Goal: Use online tool/utility: Utilize a website feature to perform a specific function

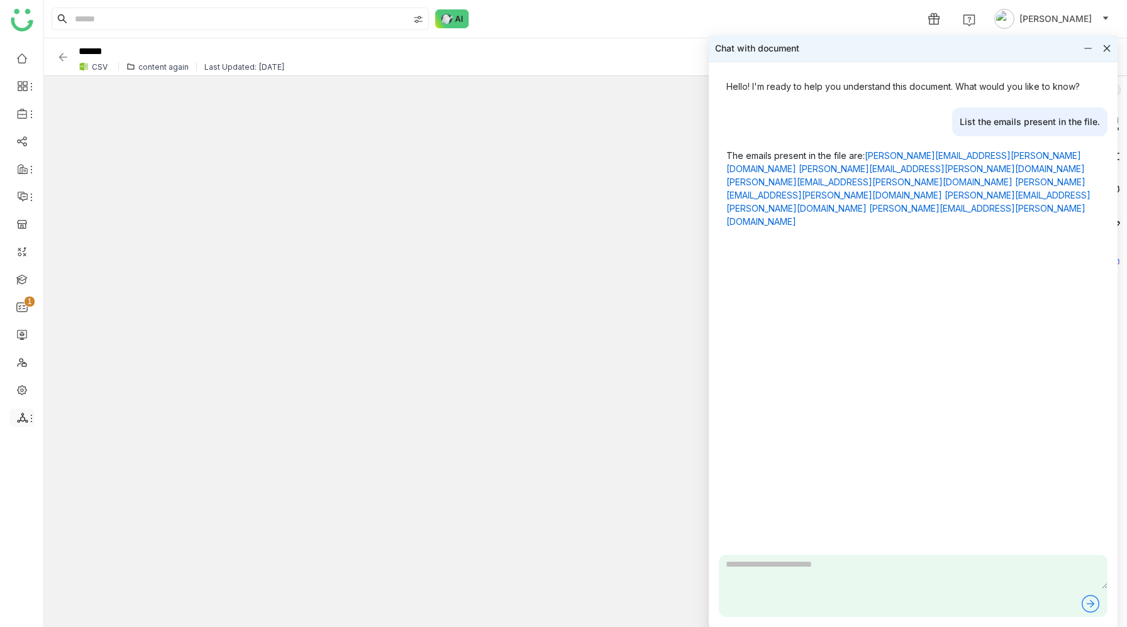
click at [26, 417] on icon at bounding box center [31, 419] width 10 height 10
click at [67, 448] on link "List" at bounding box center [90, 447] width 87 height 9
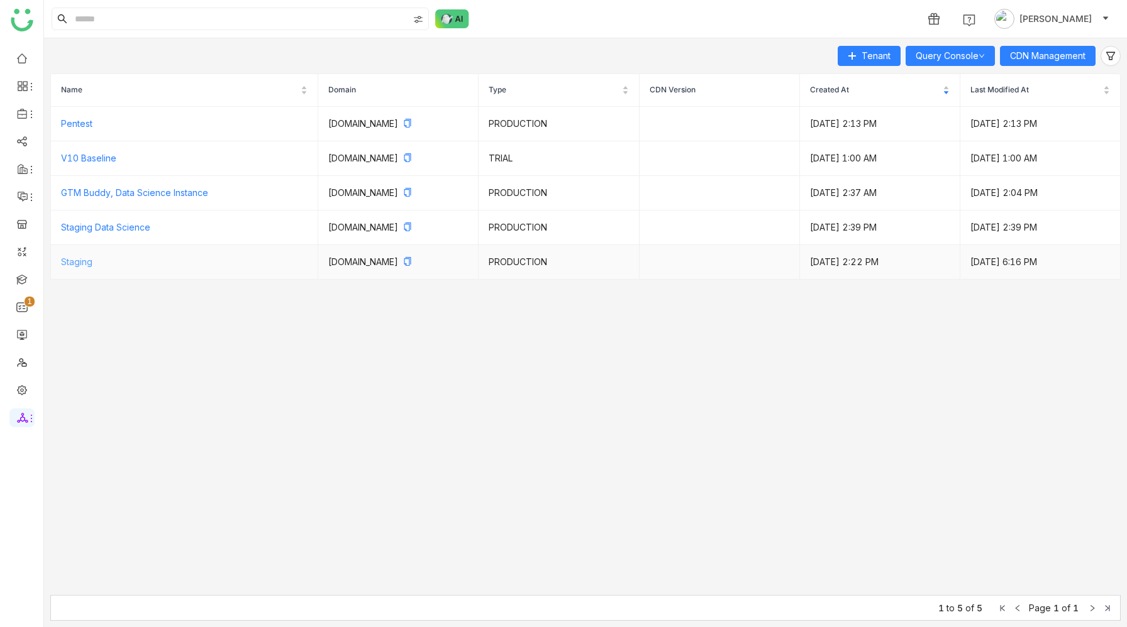
click at [76, 261] on link "Staging" at bounding box center [76, 262] width 31 height 11
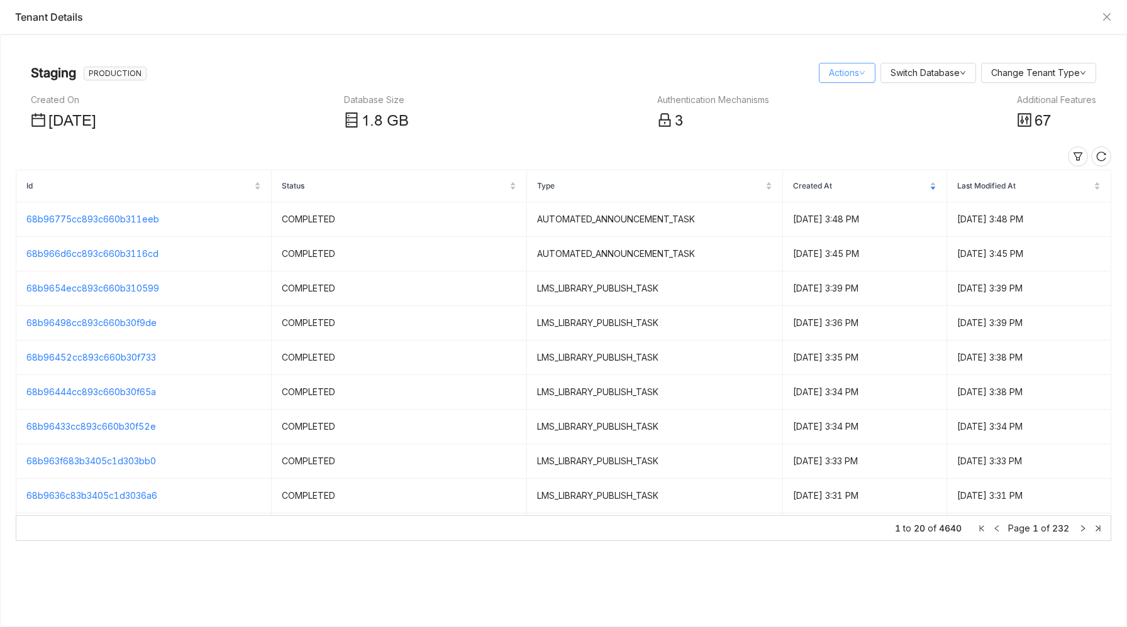
click at [836, 73] on link "Actions" at bounding box center [847, 72] width 36 height 11
click at [850, 120] on link "Query Console" at bounding box center [865, 118] width 72 height 11
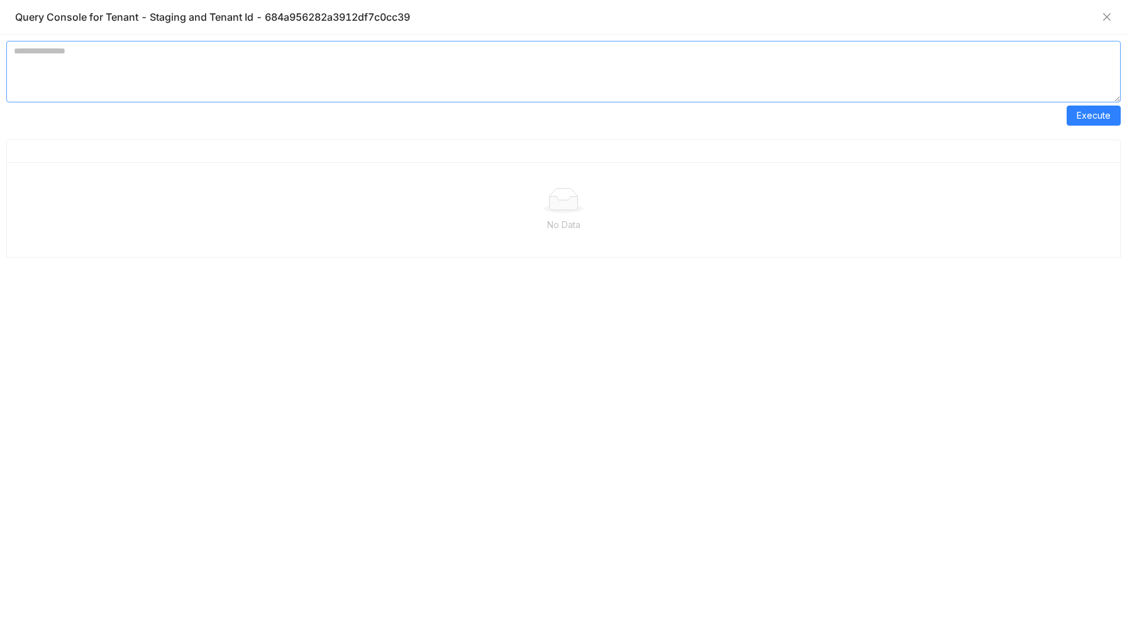
click at [310, 74] on textarea at bounding box center [563, 72] width 1114 height 62
type textarea "**********"
click at [1096, 116] on span "Execute" at bounding box center [1093, 116] width 34 height 14
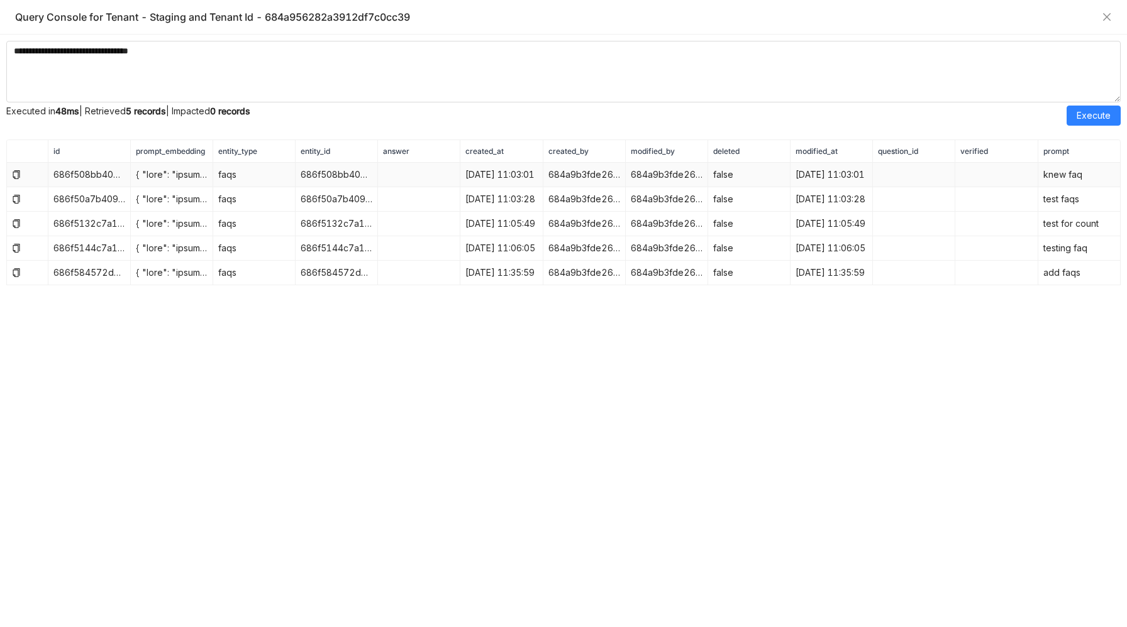
click at [331, 173] on td "686f508bb4095e6cd06bc767" at bounding box center [337, 175] width 82 height 25
click at [20, 178] on icon at bounding box center [16, 174] width 9 height 9
